Goal: Task Accomplishment & Management: Complete application form

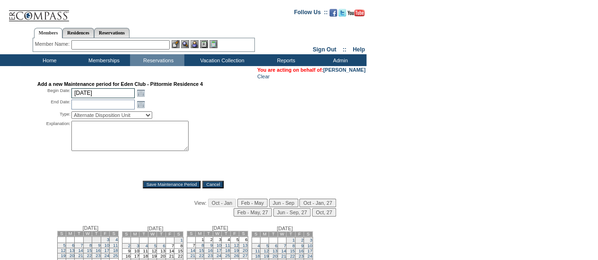
click at [86, 92] on input "[DATE]" at bounding box center [102, 93] width 63 height 10
type input "[DATE]"
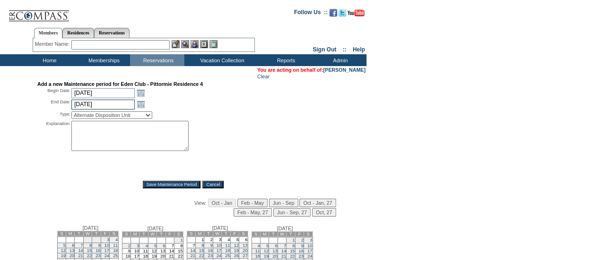
click at [117, 88] on div "Add a new Maintenance period for Eden Club - Pittormie Residence 4 Begin Date: …" at bounding box center [183, 134] width 292 height 107
click at [112, 92] on input "[DATE]" at bounding box center [102, 93] width 63 height 10
type input "3"
type input "[DATE]"
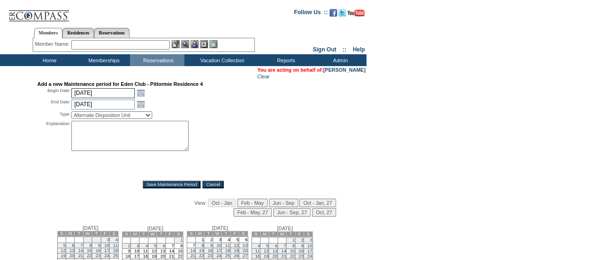
type input "[DATE]"
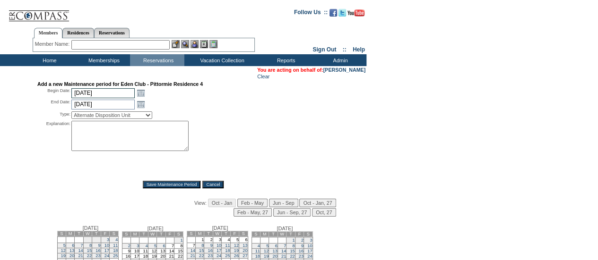
select select "PropMaintLeaseBlackout"
type textarea "Not available - DH"
click at [161, 187] on input "Save Maintenance Period" at bounding box center [172, 185] width 58 height 8
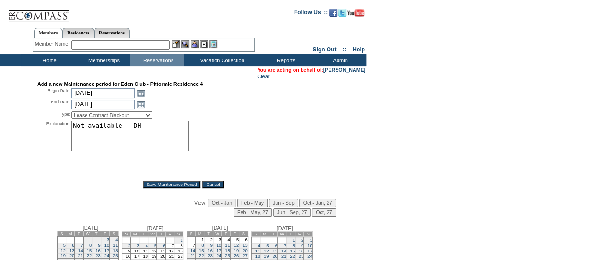
click at [161, 187] on input "Save Maintenance Period" at bounding box center [172, 185] width 58 height 8
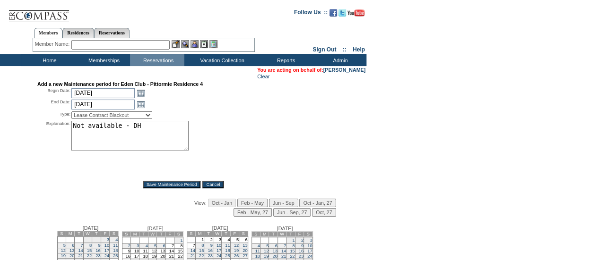
click at [161, 187] on input "Save Maintenance Period" at bounding box center [172, 185] width 58 height 8
click at [105, 95] on input "[DATE]" at bounding box center [102, 93] width 63 height 10
type input "4"
type input "[DATE]"
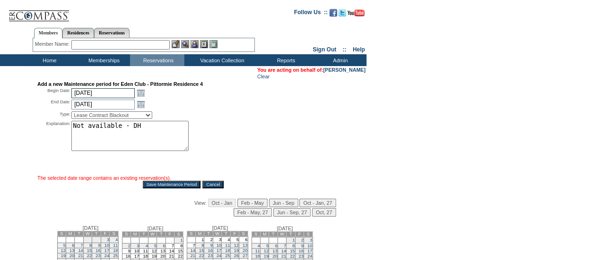
type input "[DATE]"
click at [111, 109] on input "[DATE]" at bounding box center [102, 105] width 63 height 10
type input "4"
type input "[DATE]"
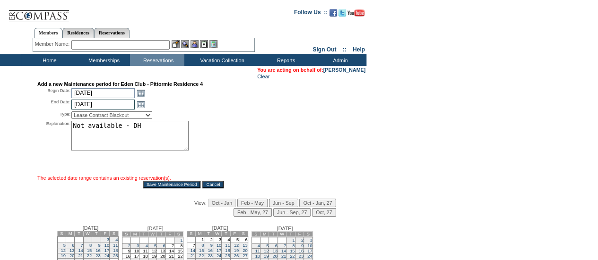
click at [143, 181] on input "Save Maintenance Period" at bounding box center [172, 185] width 58 height 8
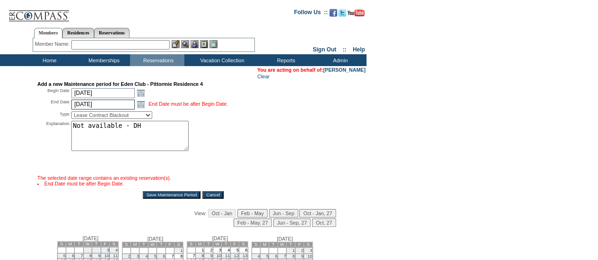
click at [105, 103] on input "[DATE]" at bounding box center [102, 105] width 63 height 10
type input "[DATE]"
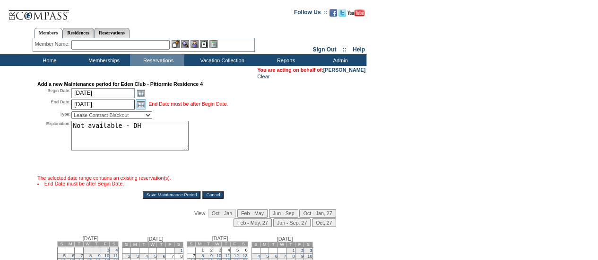
type input "[DATE]"
select select "PropMaintInventoryRelease"
type textarea "release to cwl 10/10 - DH"
click at [167, 196] on input "Save Maintenance Period" at bounding box center [172, 195] width 58 height 8
click at [167, 196] on div "Add a new Maintenance period for Eden Club - Pittormie Residence 4 Begin Date: …" at bounding box center [183, 190] width 364 height 219
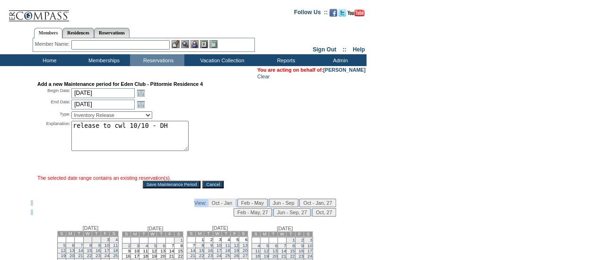
click at [167, 196] on div "Add a new Maintenance period for Eden Club - Pittormie Residence 4 Begin Date: …" at bounding box center [183, 185] width 364 height 209
click at [161, 187] on input "Save Maintenance Period" at bounding box center [172, 185] width 58 height 8
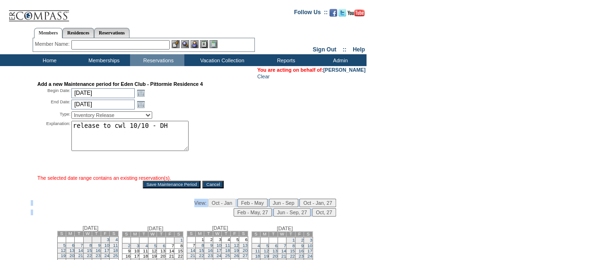
click at [161, 187] on input "Save Maintenance Period" at bounding box center [172, 185] width 58 height 8
click at [506, 153] on form "Follow Us ::" at bounding box center [297, 170] width 595 height 337
